Goal: Download file/media: Download file/media

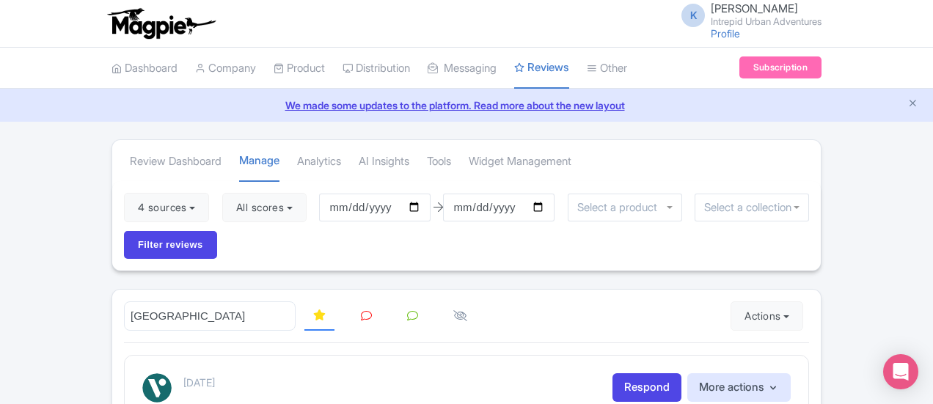
scroll to position [1712, 0]
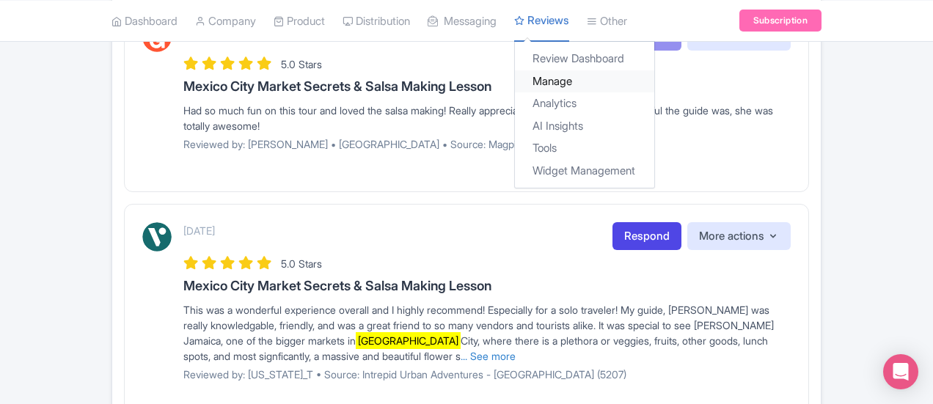
click at [515, 77] on link "Manage" at bounding box center [584, 81] width 139 height 23
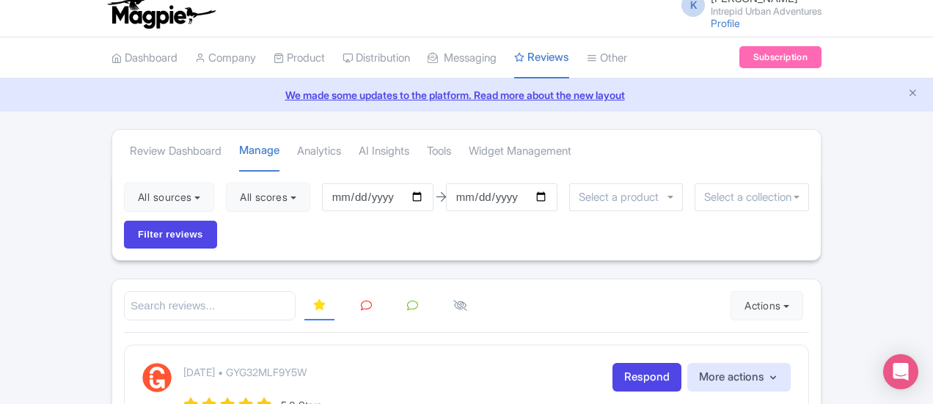
scroll to position [11, 0]
click at [189, 291] on input "search" at bounding box center [210, 306] width 172 height 30
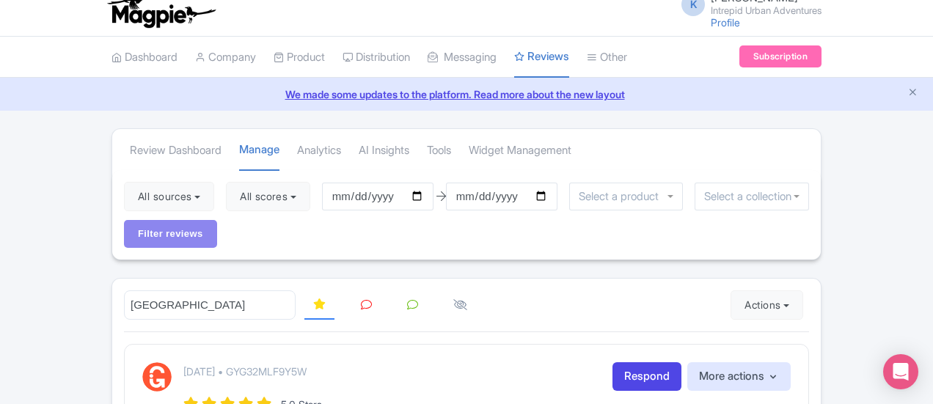
type input "[GEOGRAPHIC_DATA]"
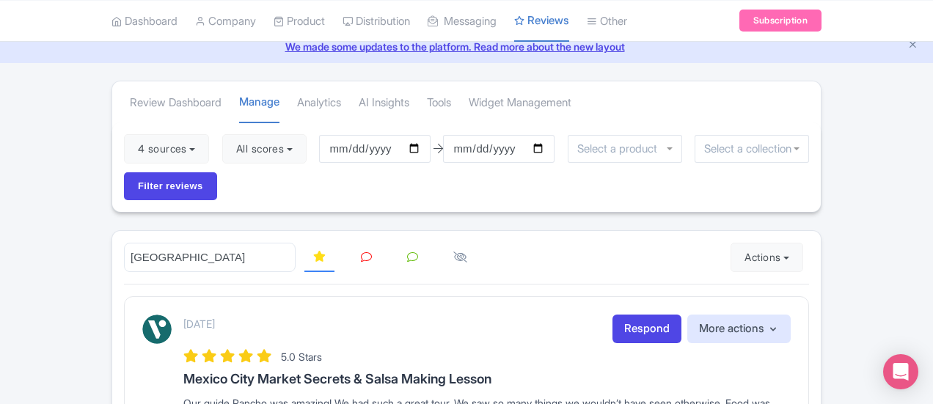
scroll to position [54, 0]
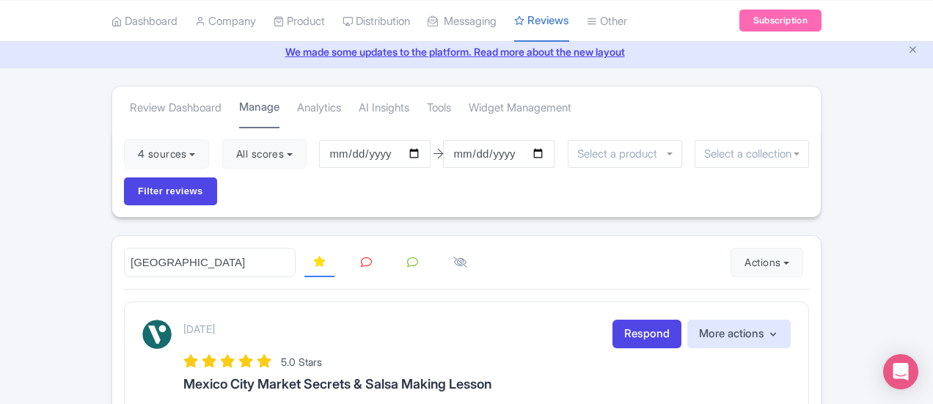
click at [239, 113] on link "Manage" at bounding box center [259, 108] width 40 height 42
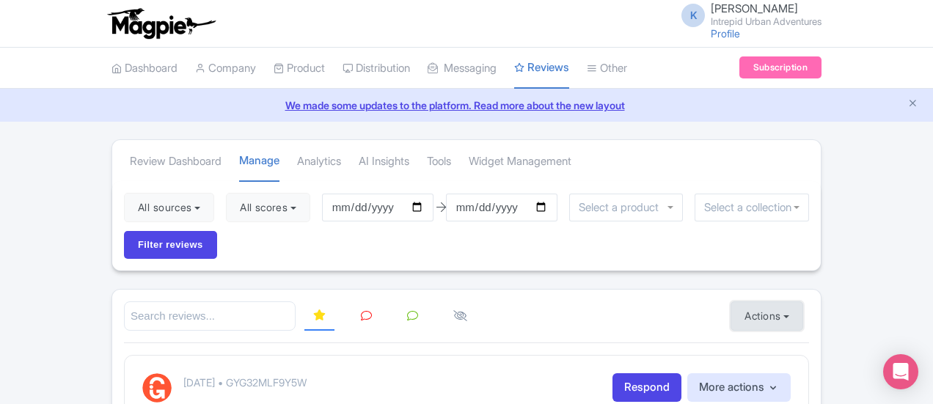
click at [803, 302] on button "Actions" at bounding box center [767, 316] width 73 height 29
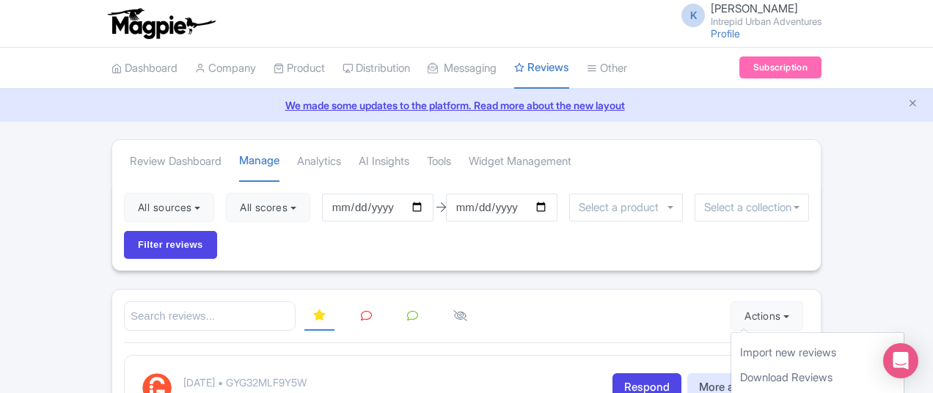
click at [192, 302] on input "search" at bounding box center [210, 317] width 172 height 30
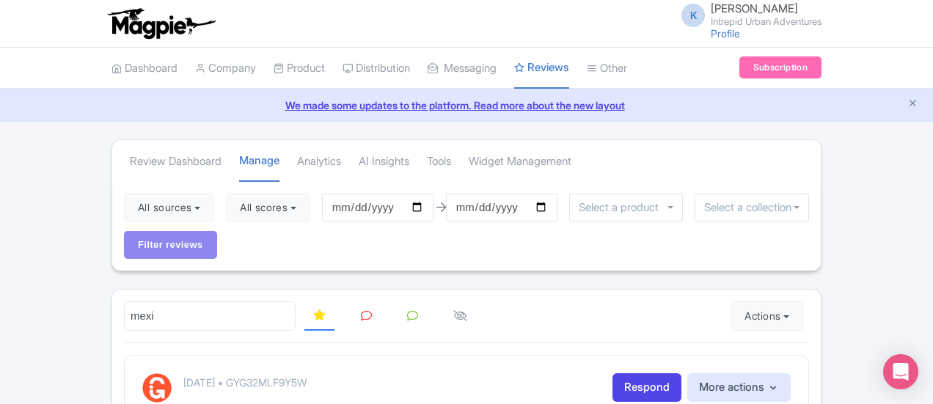
type input "mexi"
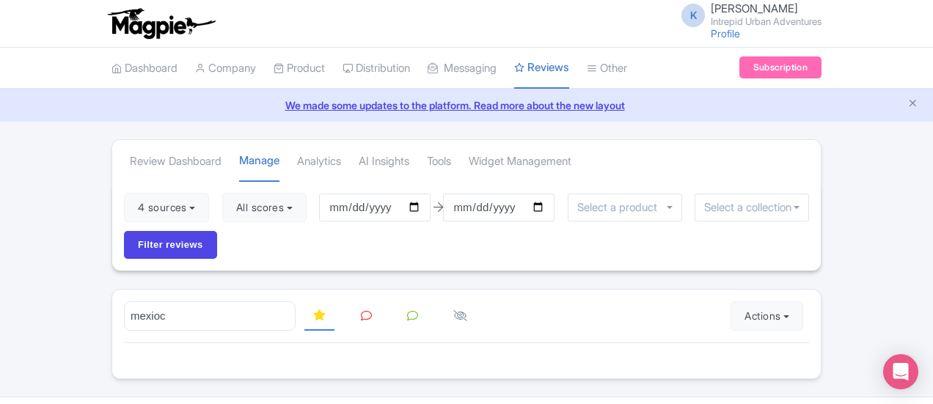
click at [179, 302] on input "mexioc" at bounding box center [210, 317] width 172 height 30
type input "[GEOGRAPHIC_DATA]"
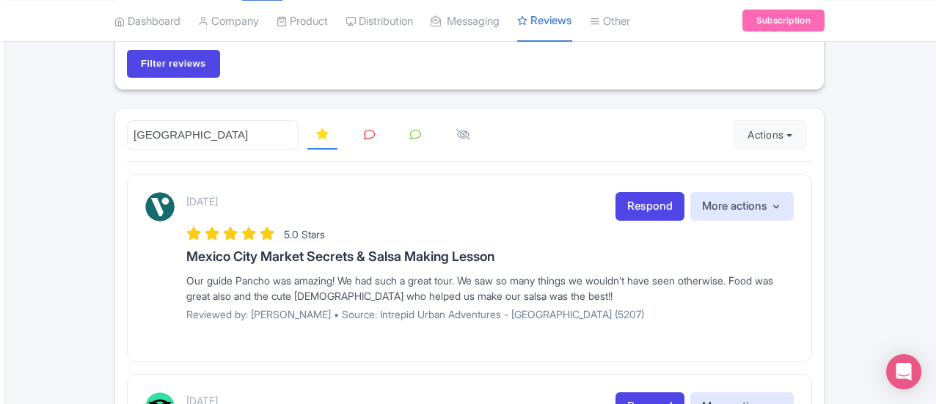
scroll to position [186, 0]
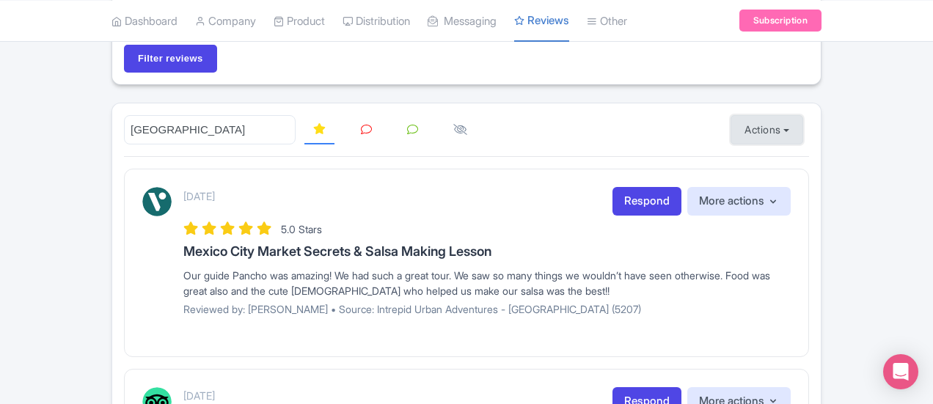
click at [803, 115] on button "Actions" at bounding box center [767, 129] width 73 height 29
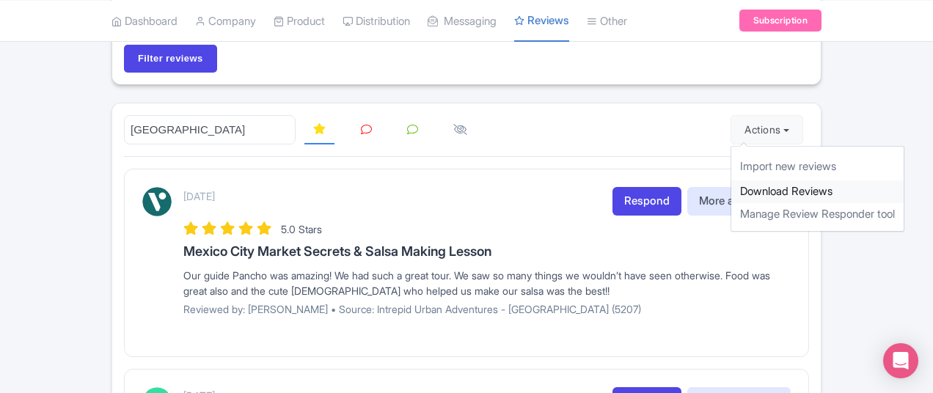
click at [867, 180] on link "Download Reviews" at bounding box center [818, 191] width 172 height 23
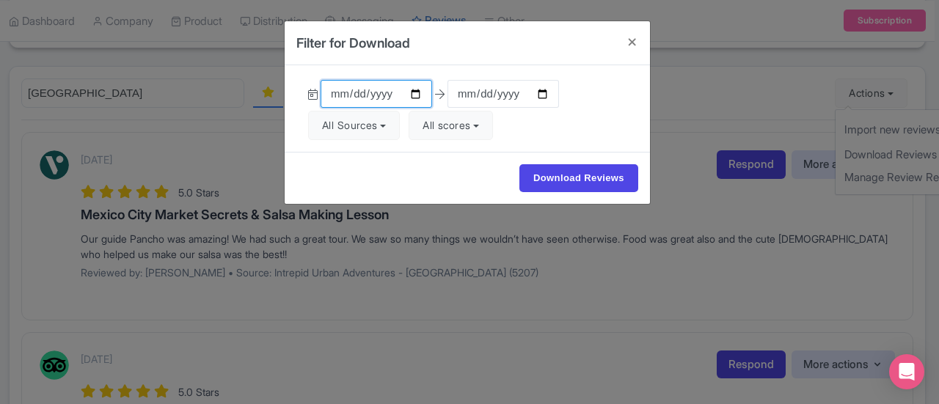
click at [418, 90] on input "[DATE]" at bounding box center [377, 94] width 112 height 28
type input "[DATE]"
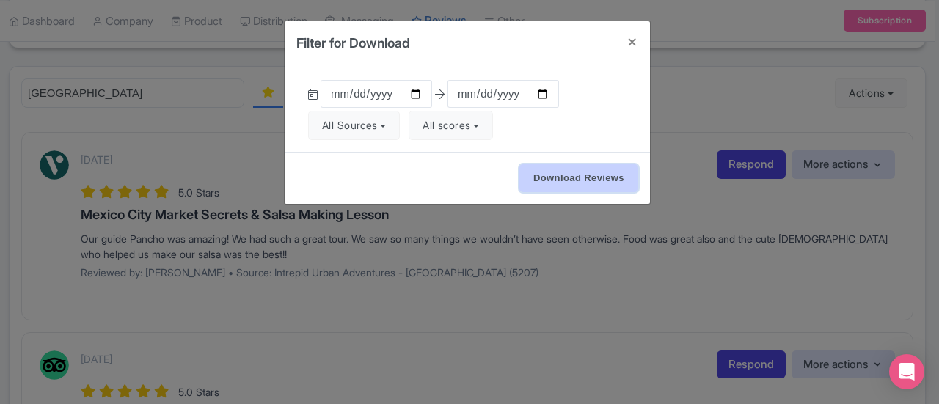
click at [555, 172] on input "Download Reviews" at bounding box center [578, 178] width 119 height 28
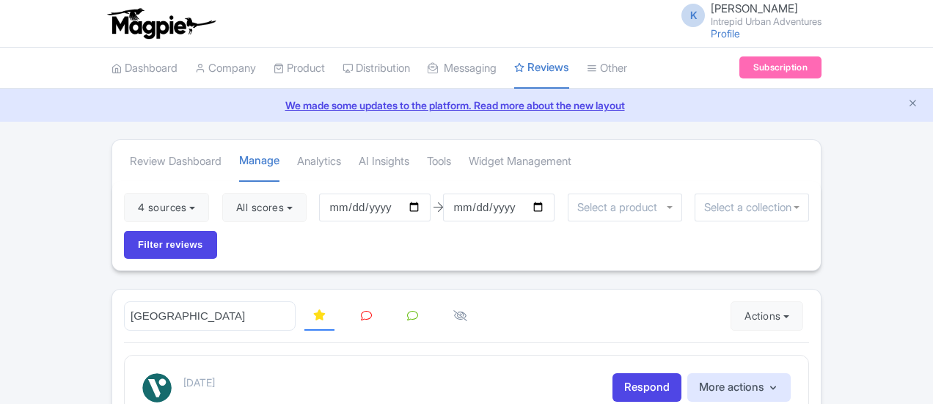
scroll to position [186, 0]
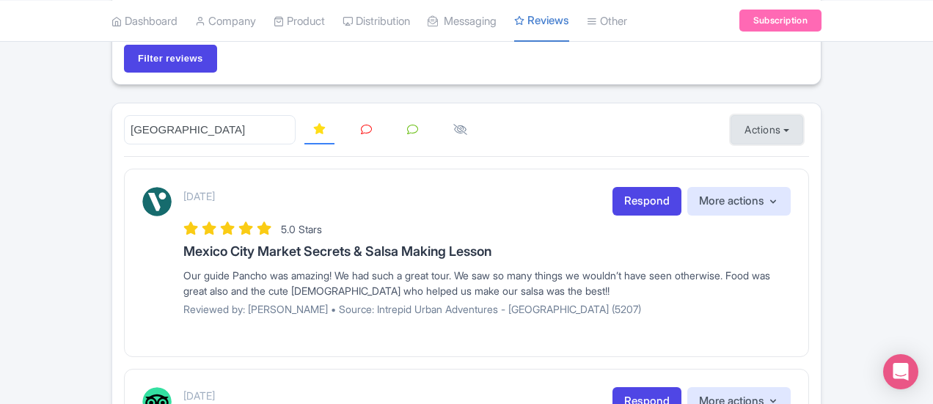
click at [803, 115] on button "Actions" at bounding box center [767, 129] width 73 height 29
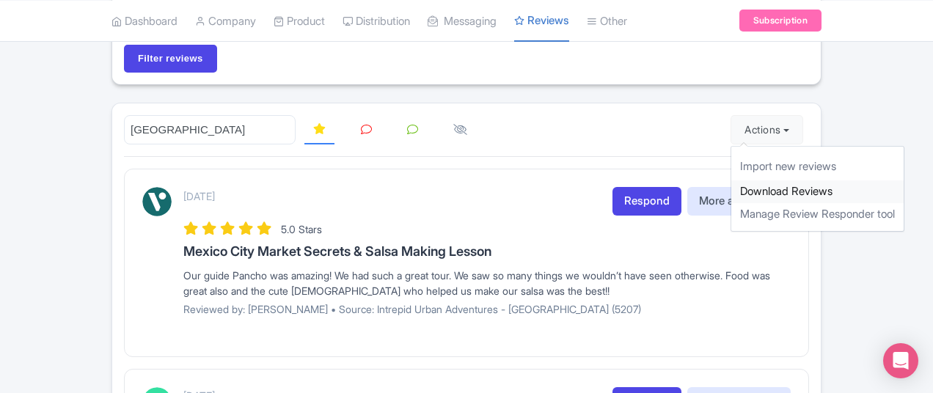
click at [866, 180] on link "Download Reviews" at bounding box center [818, 191] width 172 height 23
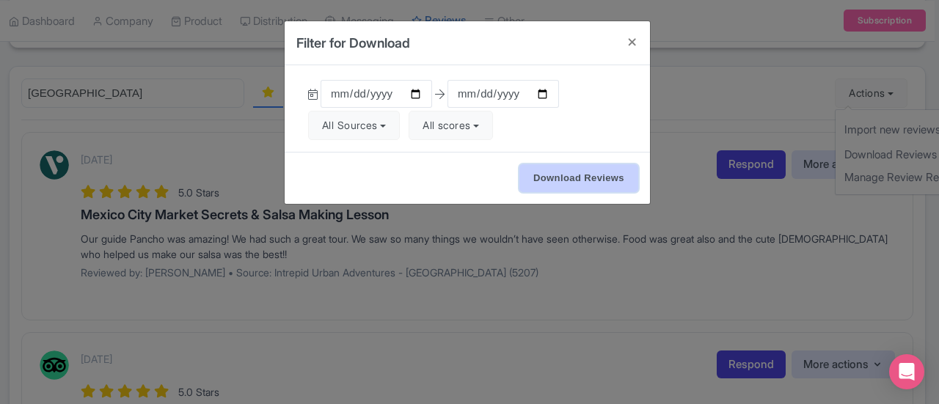
click at [612, 186] on input "Download Reviews" at bounding box center [578, 178] width 119 height 28
